Goal: Information Seeking & Learning: Learn about a topic

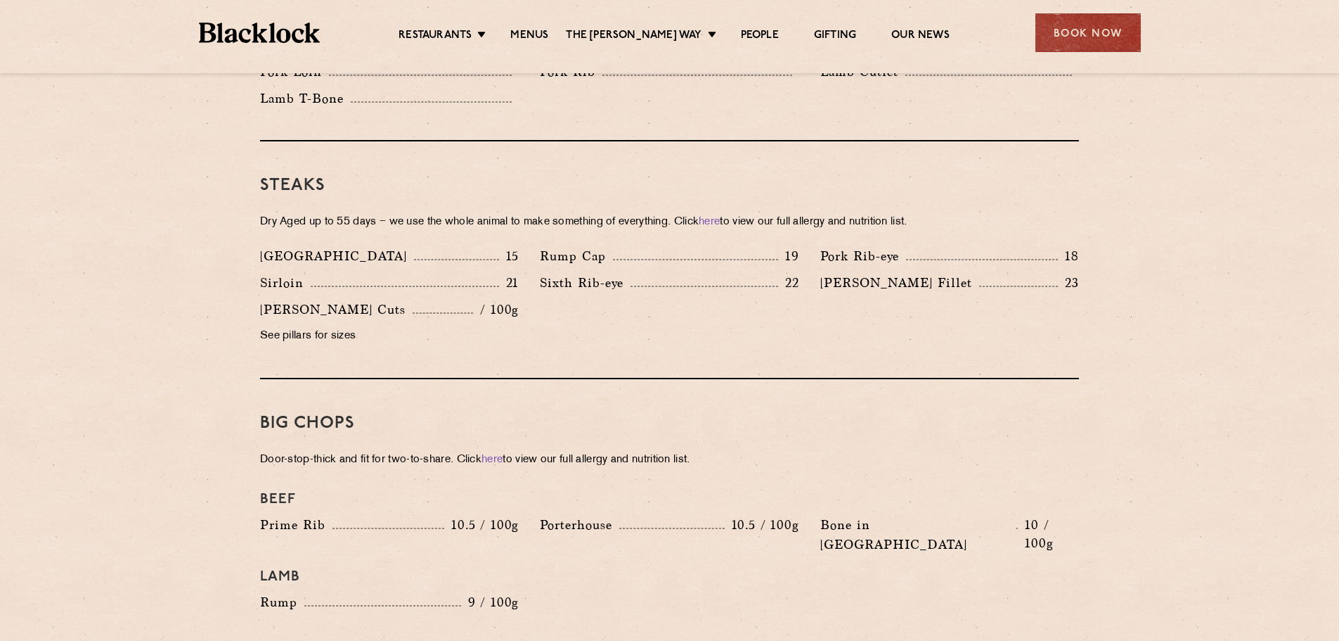
scroll to position [1266, 0]
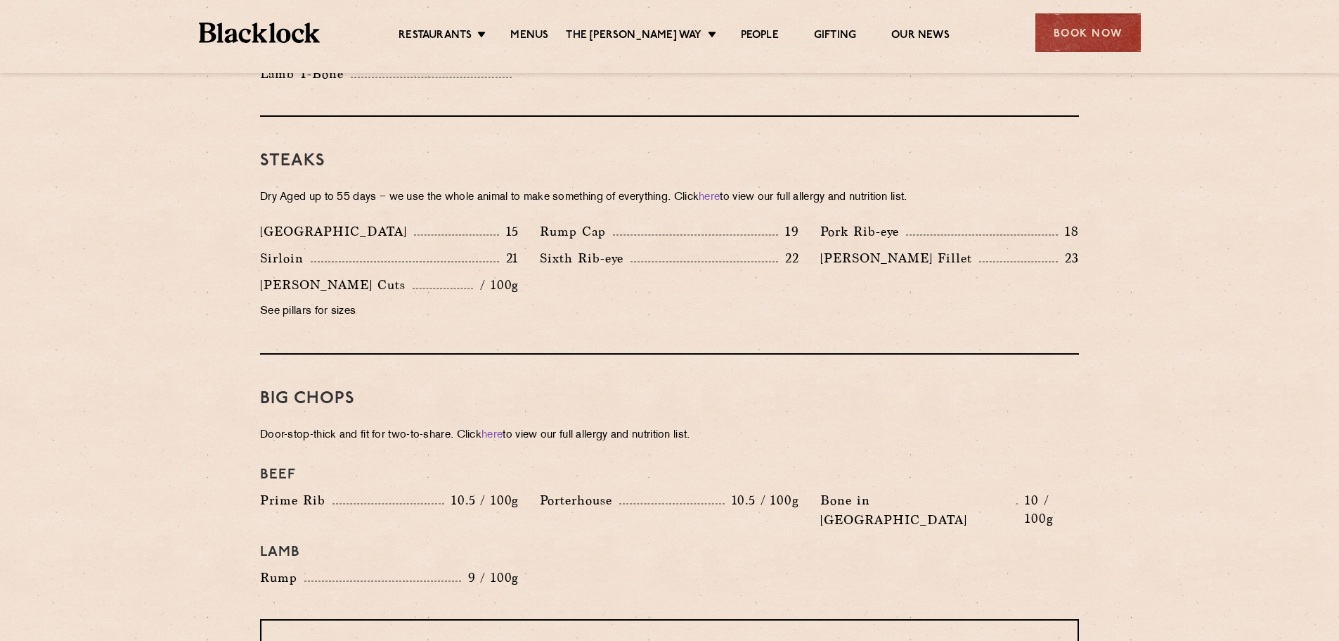
click at [878, 248] on p "[PERSON_NAME] Fillet" at bounding box center [900, 258] width 159 height 20
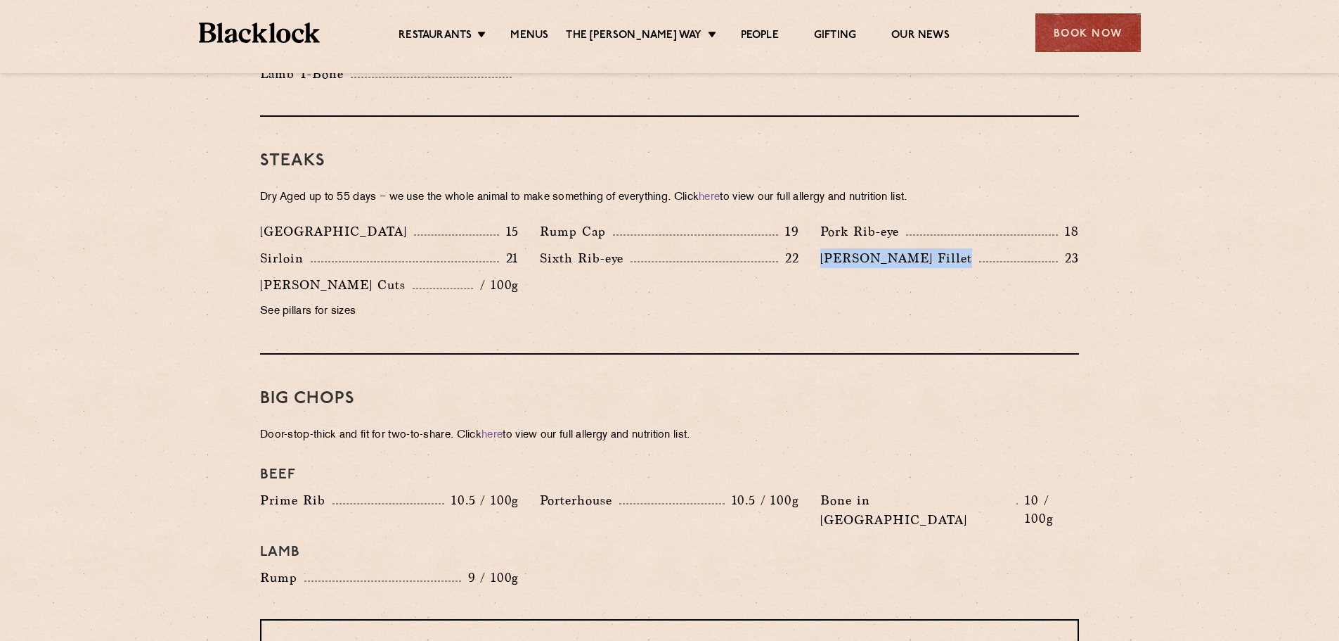
click at [878, 248] on p "[PERSON_NAME] Fillet" at bounding box center [900, 258] width 159 height 20
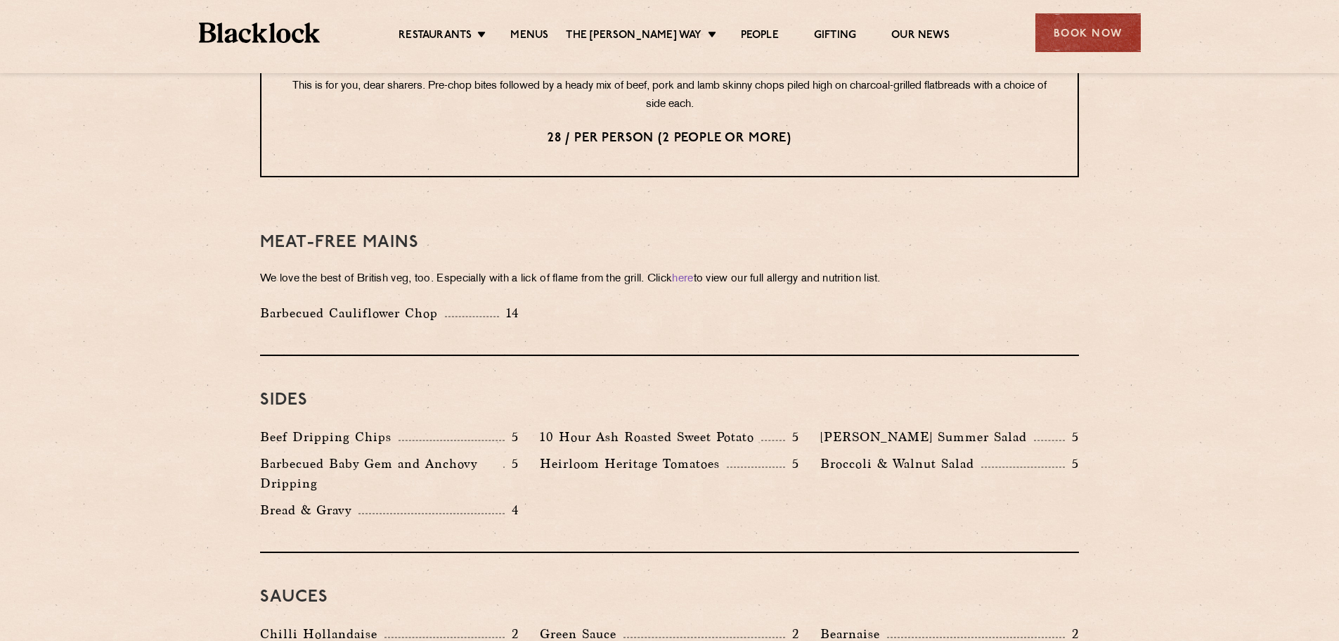
scroll to position [1898, 0]
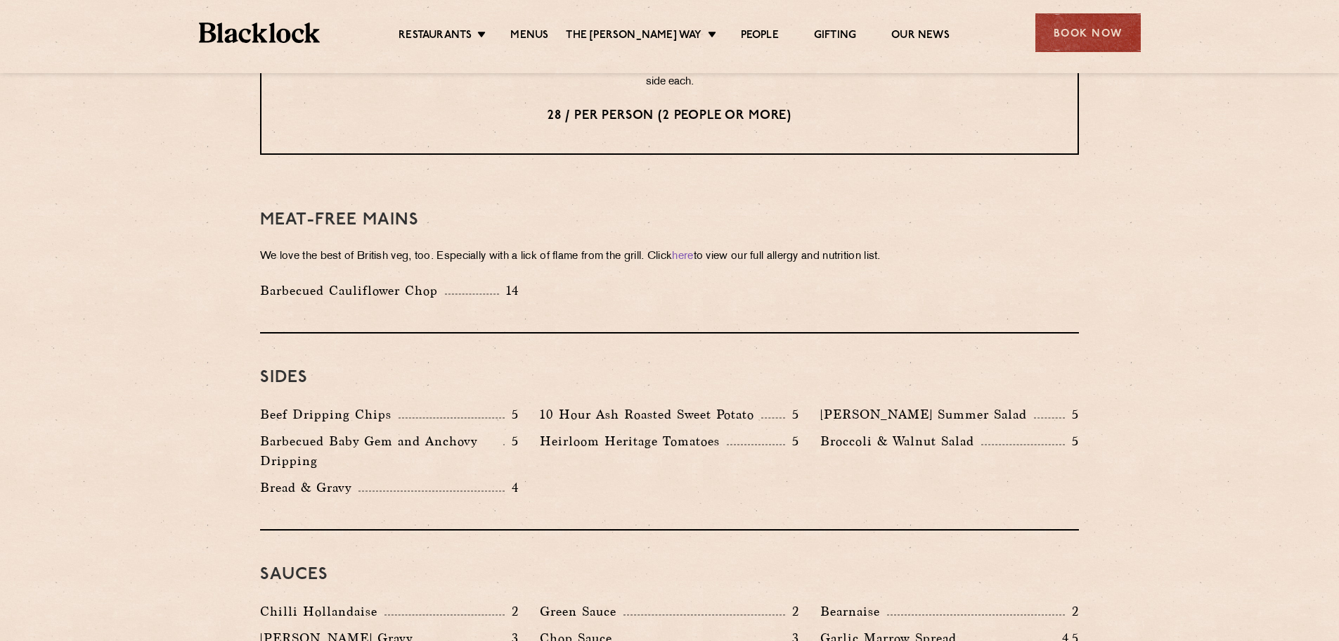
click at [823, 431] on p "Broccoli & Walnut Salad" at bounding box center [901, 441] width 161 height 20
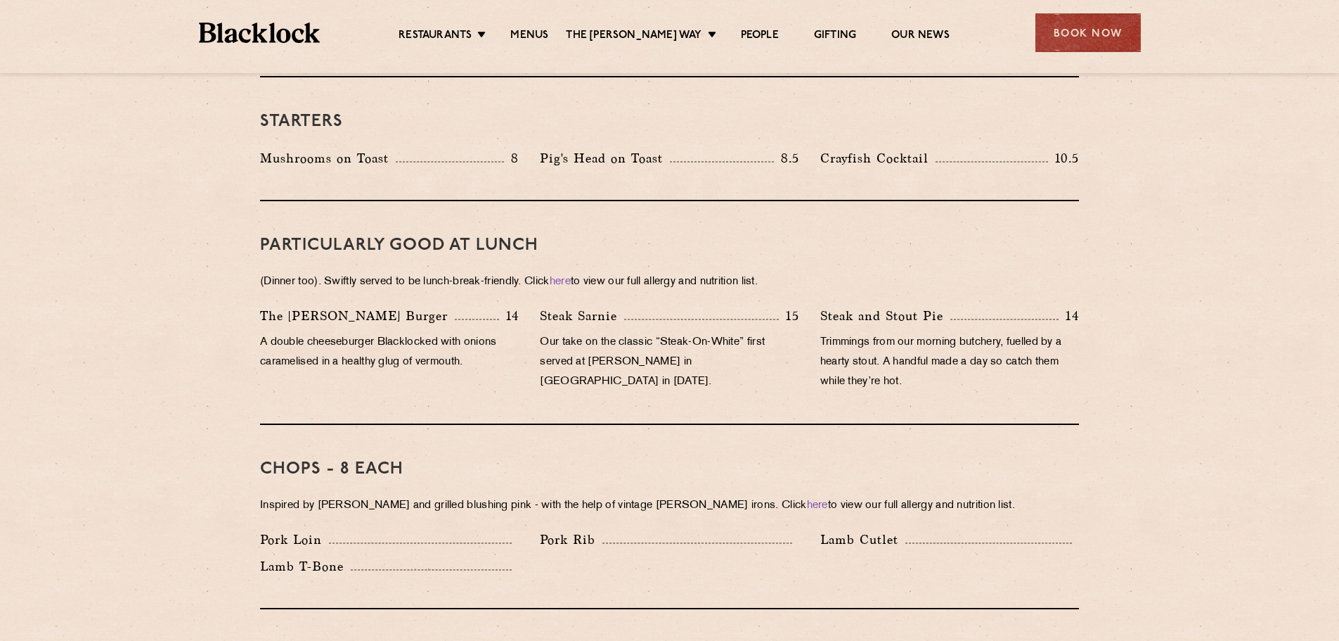
scroll to position [492, 0]
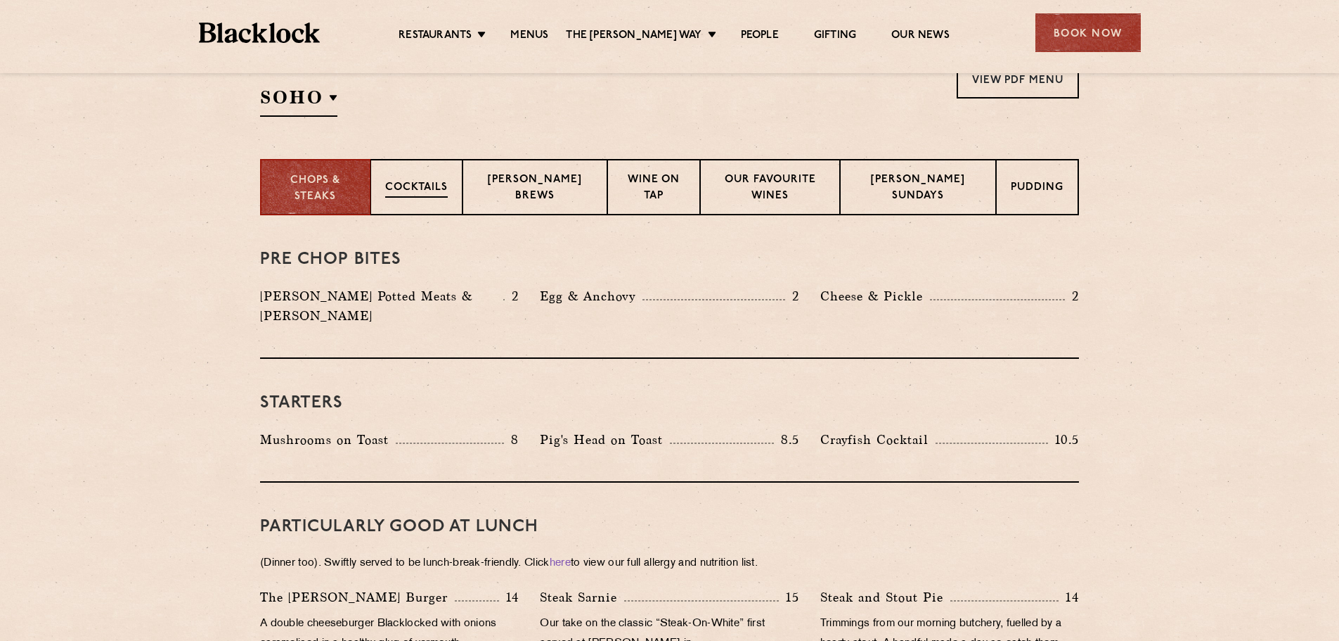
click at [418, 190] on p "Cocktails" at bounding box center [416, 189] width 63 height 18
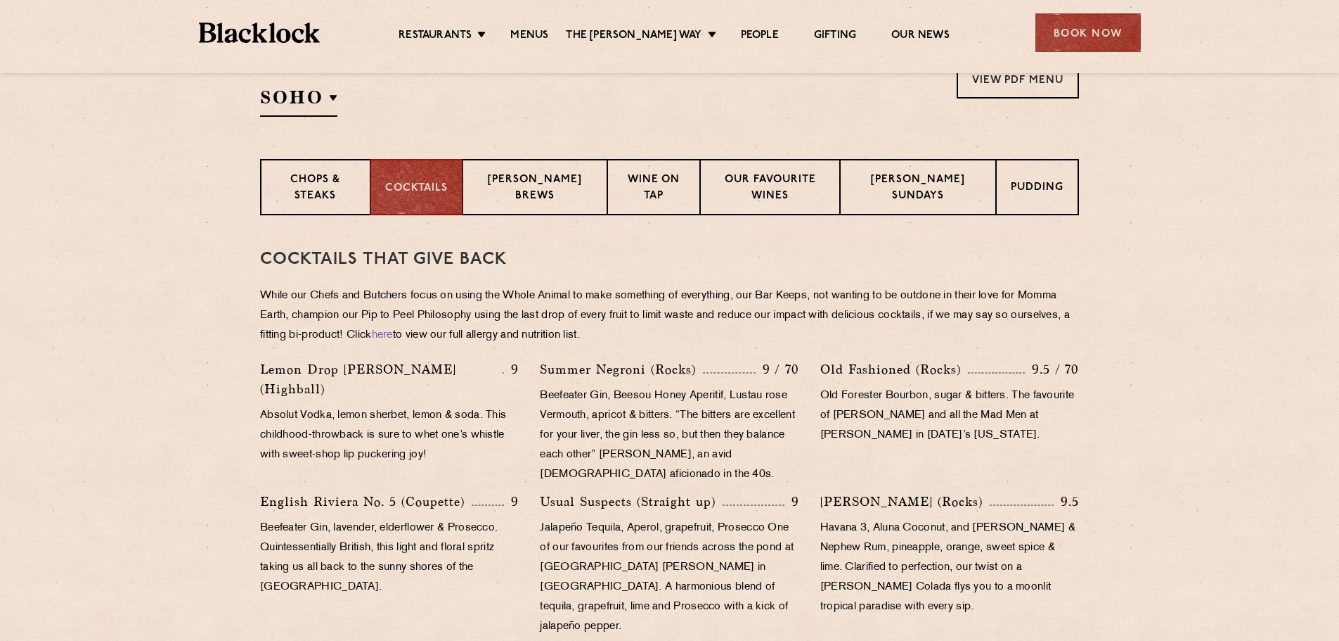
click at [1080, 201] on div "Chops & Steaks Cocktails [PERSON_NAME] Brews Wine on Tap Our favourite wines [P…" at bounding box center [670, 187] width 854 height 56
click at [1060, 197] on p "Pudding" at bounding box center [1038, 189] width 53 height 18
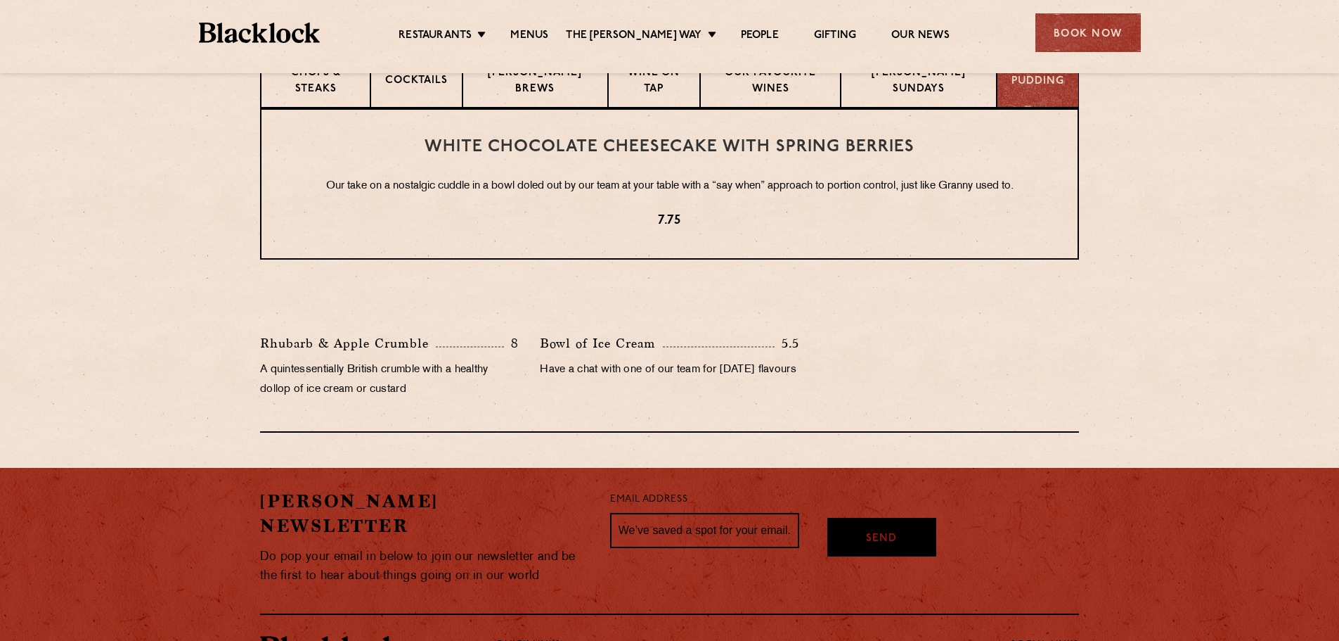
scroll to position [633, 0]
